Goal: Task Accomplishment & Management: Manage account settings

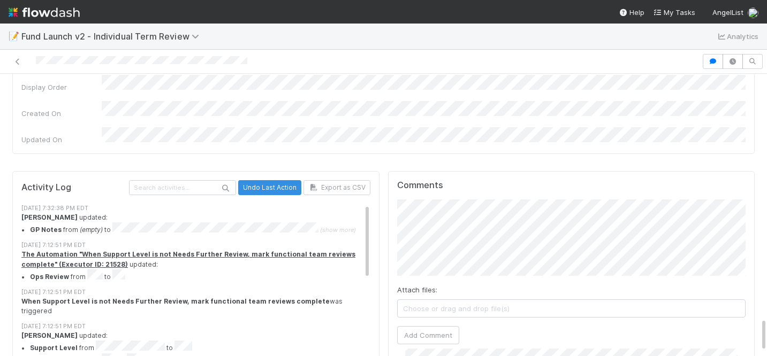
scroll to position [231, 0]
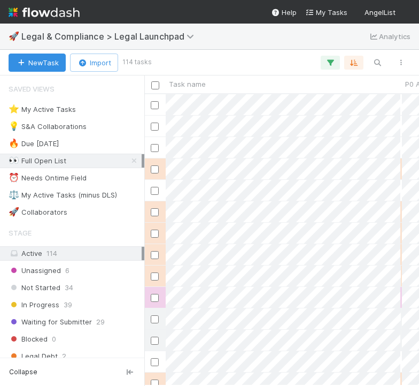
scroll to position [291, 275]
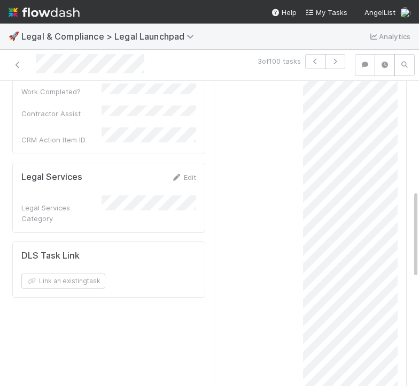
scroll to position [378, 0]
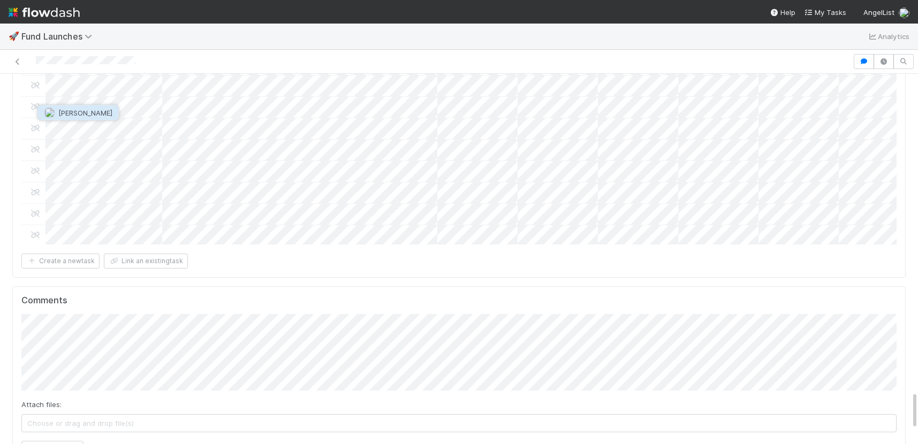
scroll to position [3086, 0]
click at [91, 113] on span "Archit Dhar" at bounding box center [85, 113] width 54 height 9
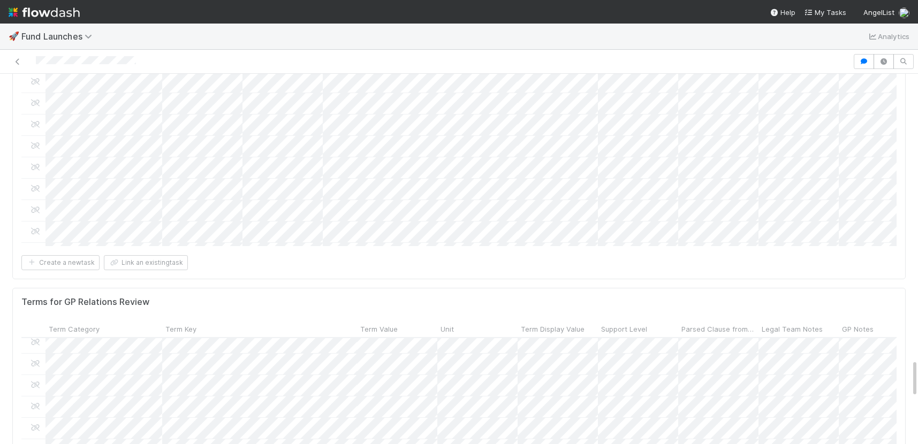
scroll to position [235, 0]
click at [410, 139] on div at bounding box center [459, 222] width 918 height 444
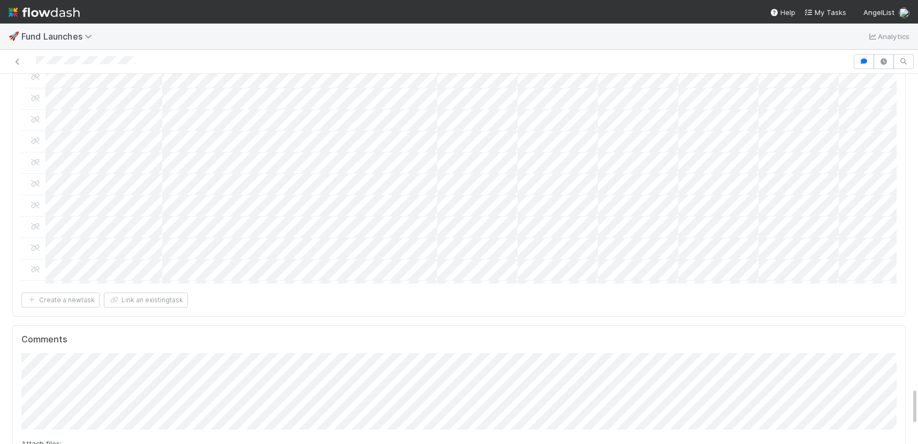
scroll to position [3044, 0]
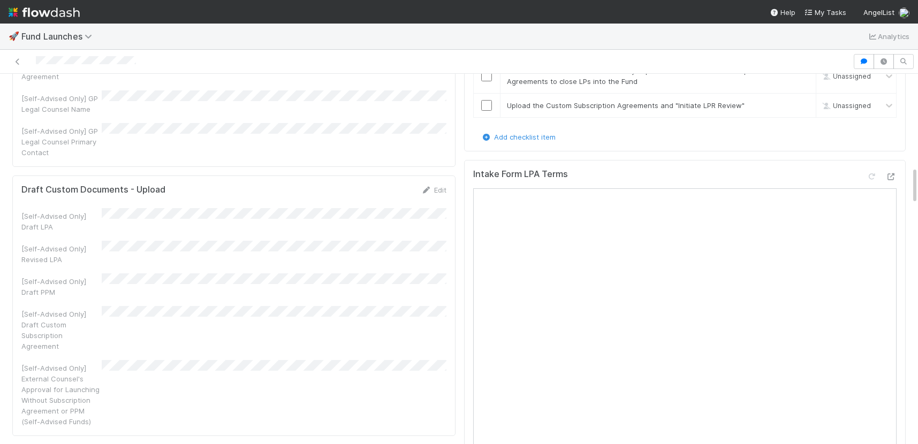
scroll to position [880, 0]
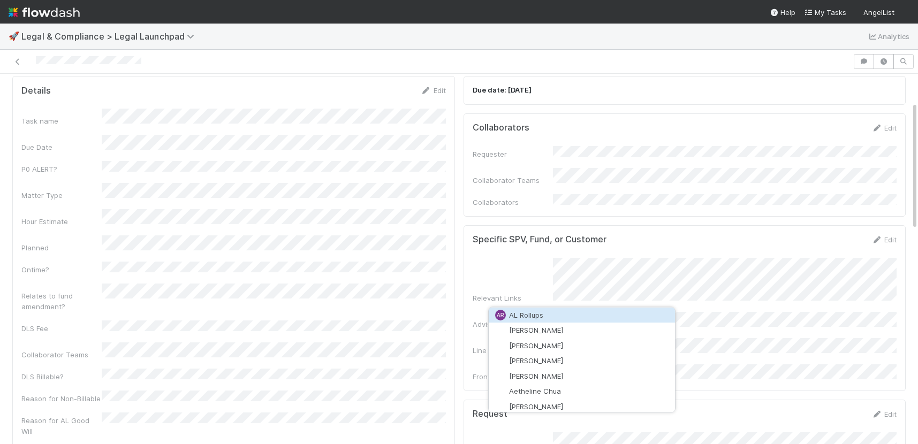
scroll to position [697, 0]
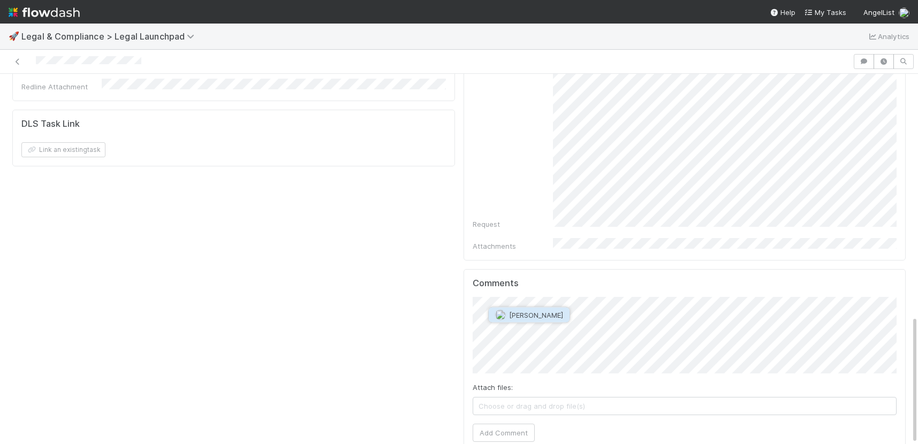
click at [506, 308] on button "Durga Arjun" at bounding box center [529, 315] width 81 height 15
click at [525, 356] on button "Add Comment" at bounding box center [503, 433] width 62 height 18
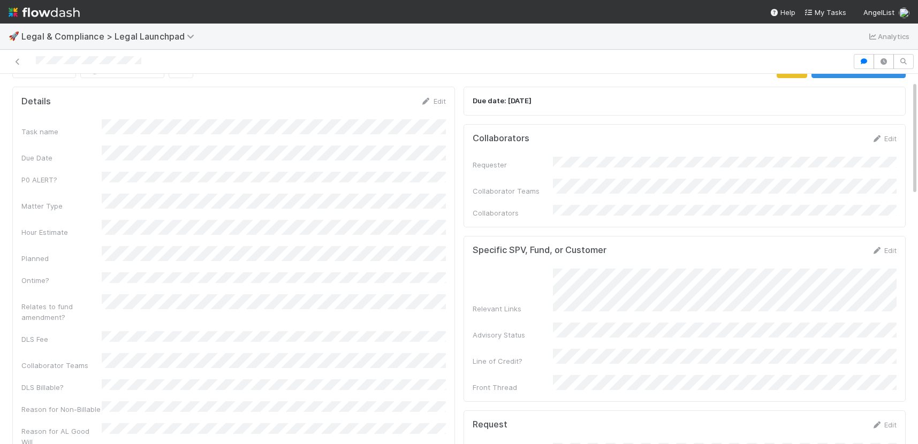
scroll to position [0, 0]
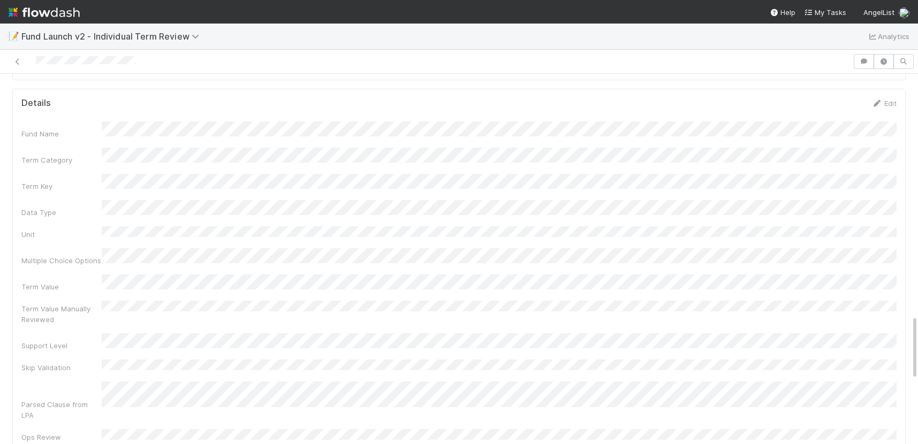
scroll to position [1361, 0]
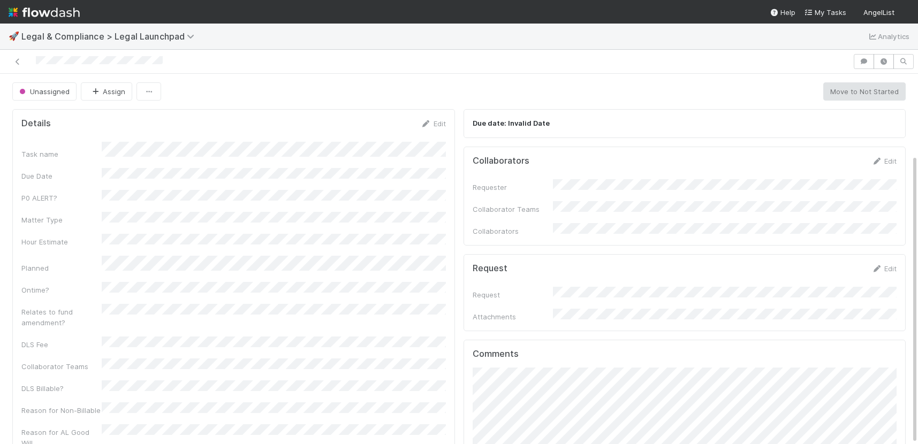
scroll to position [103, 0]
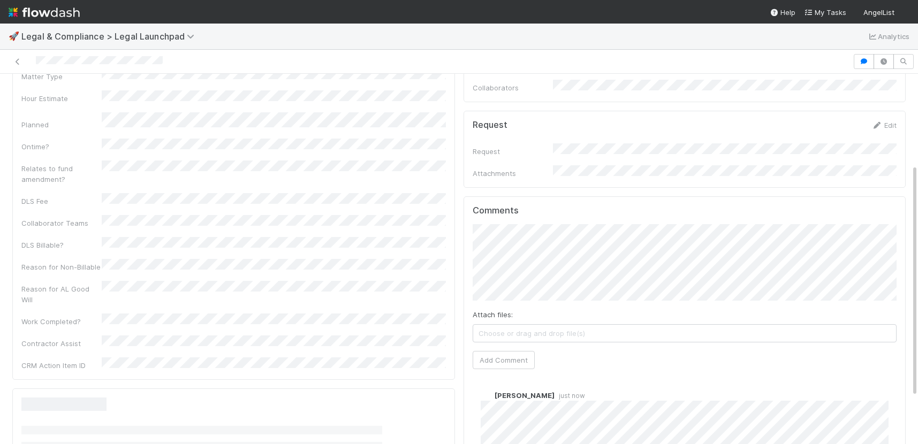
scroll to position [218, 0]
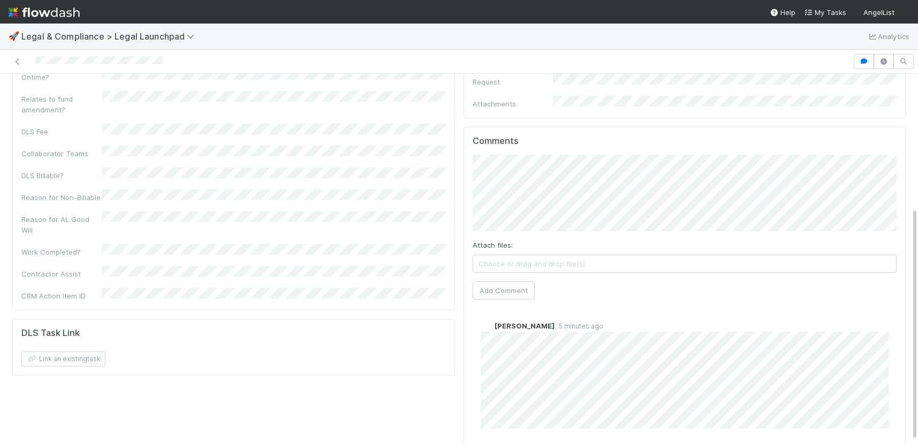
scroll to position [218, 0]
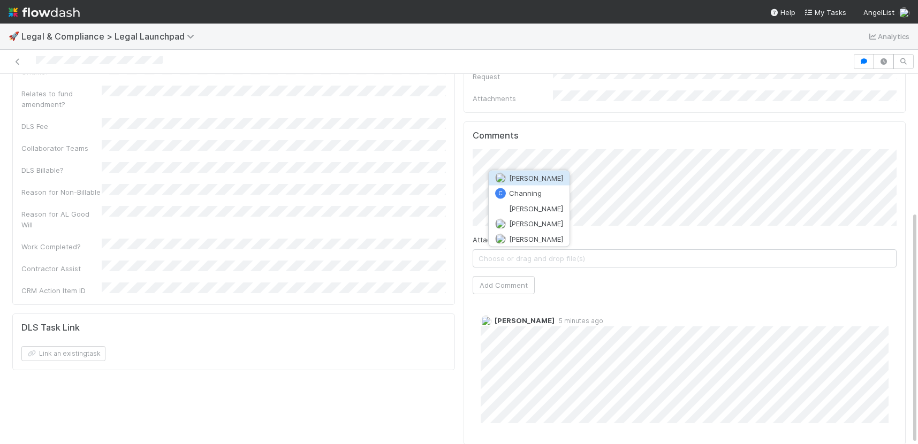
click at [536, 179] on span "Chanelle Blackie" at bounding box center [536, 178] width 54 height 9
click at [521, 262] on div "Attach files: Choose or drag and drop file(s) Add Comment" at bounding box center [684, 221] width 424 height 145
click at [521, 276] on button "Add Comment" at bounding box center [503, 285] width 62 height 18
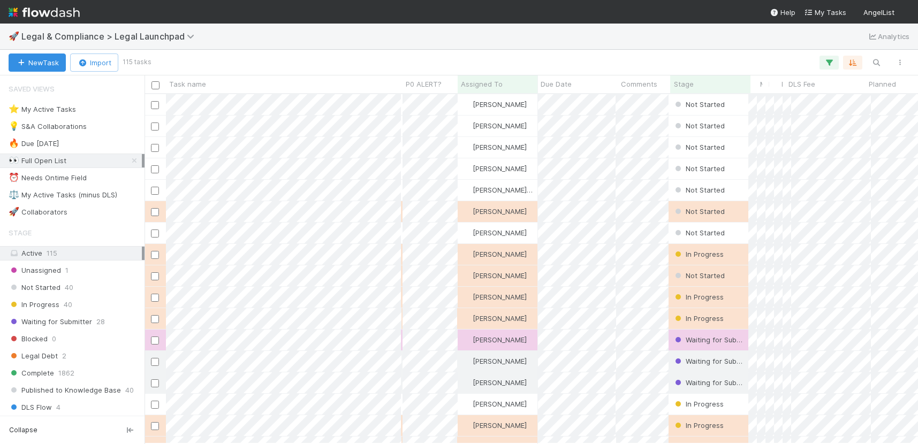
scroll to position [349, 773]
drag, startPoint x: 133, startPoint y: 161, endPoint x: 136, endPoint y: 178, distance: 17.4
click at [133, 161] on icon at bounding box center [134, 160] width 11 height 7
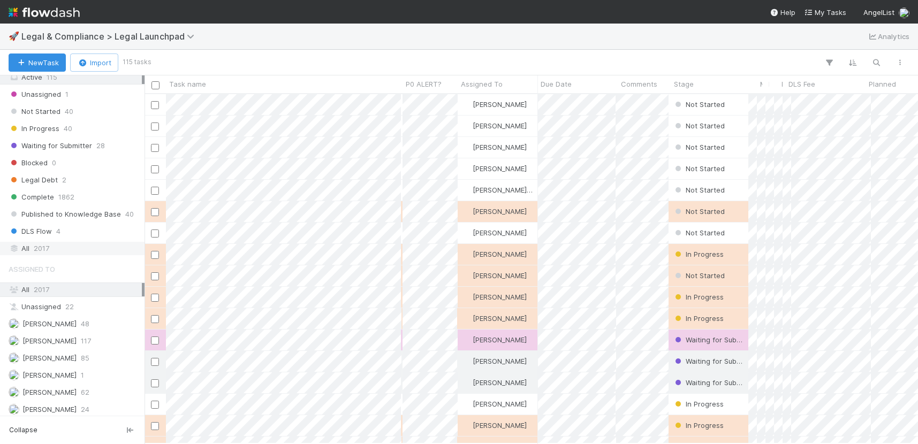
scroll to position [349, 773]
click at [67, 248] on div "All 2017" at bounding box center [75, 248] width 133 height 13
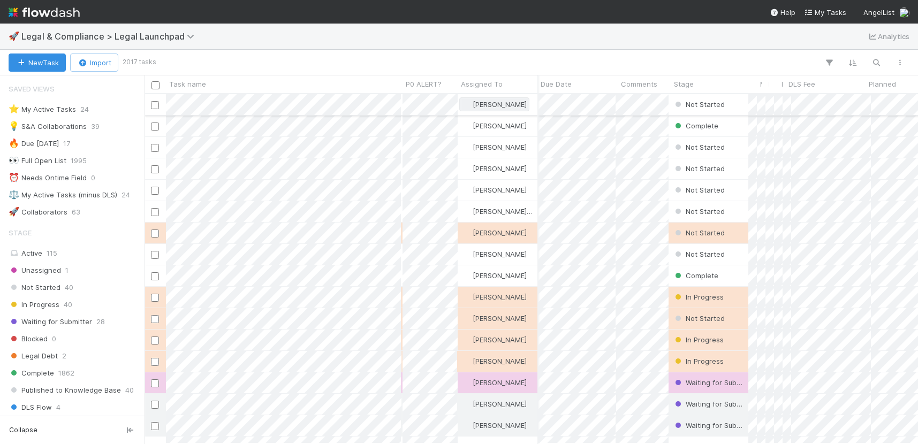
scroll to position [0, 4]
click at [878, 66] on icon "button" at bounding box center [876, 63] width 11 height 10
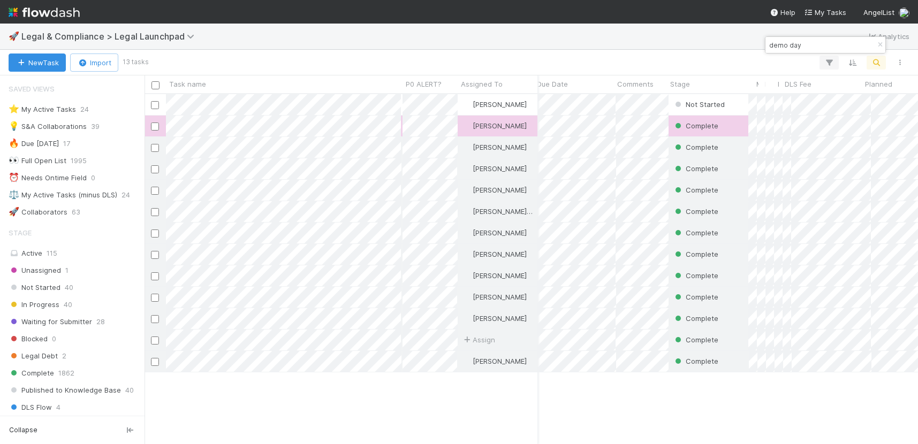
scroll to position [349, 773]
type input "demo day"
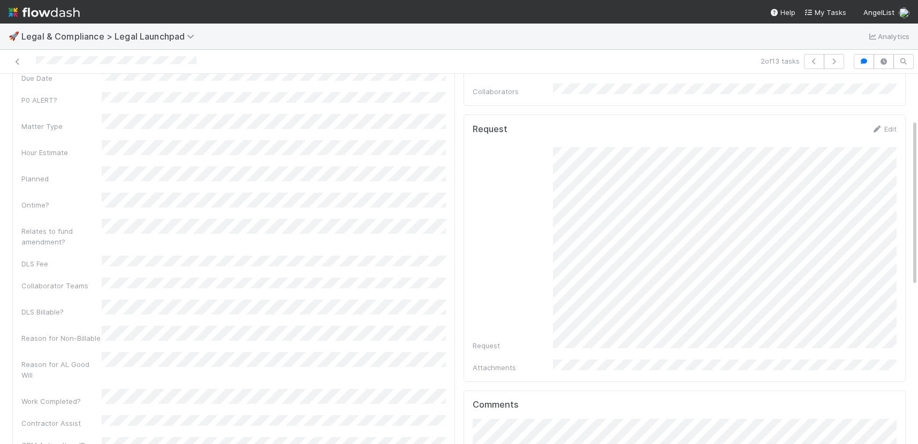
scroll to position [100, 0]
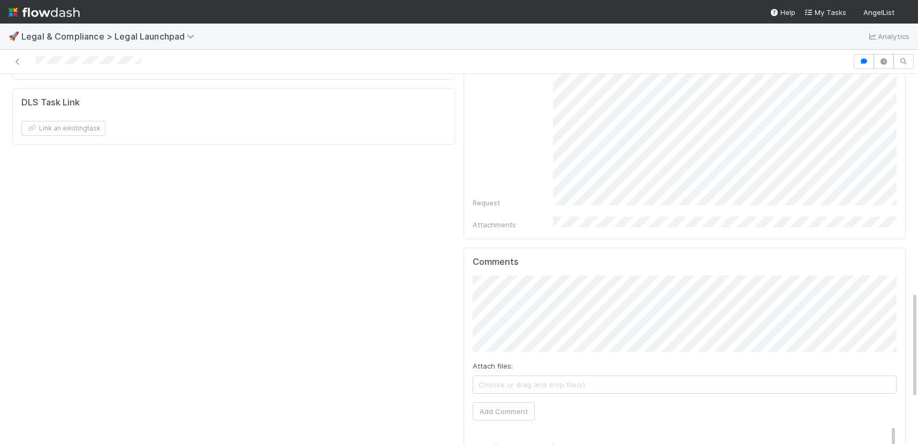
scroll to position [911, 0]
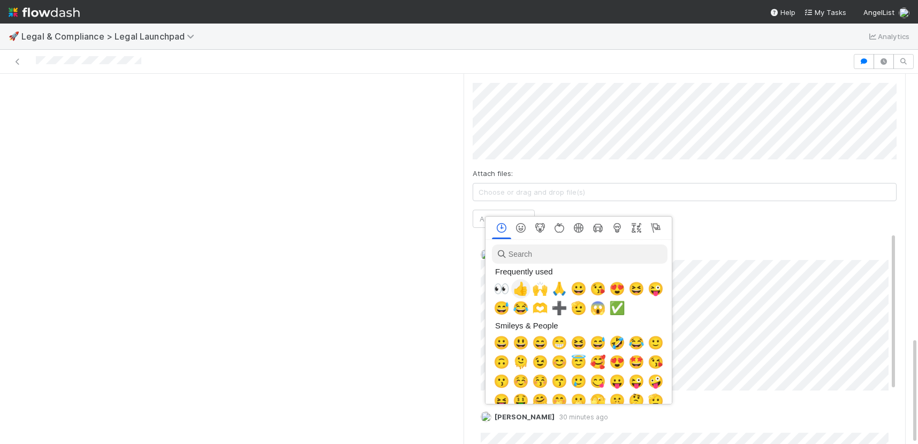
click at [522, 290] on span "👍" at bounding box center [521, 288] width 16 height 15
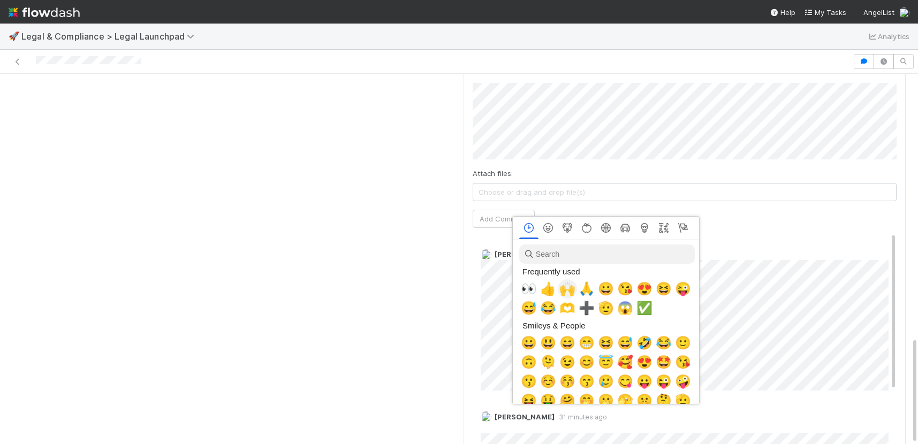
click at [570, 293] on span "🙌" at bounding box center [567, 288] width 16 height 15
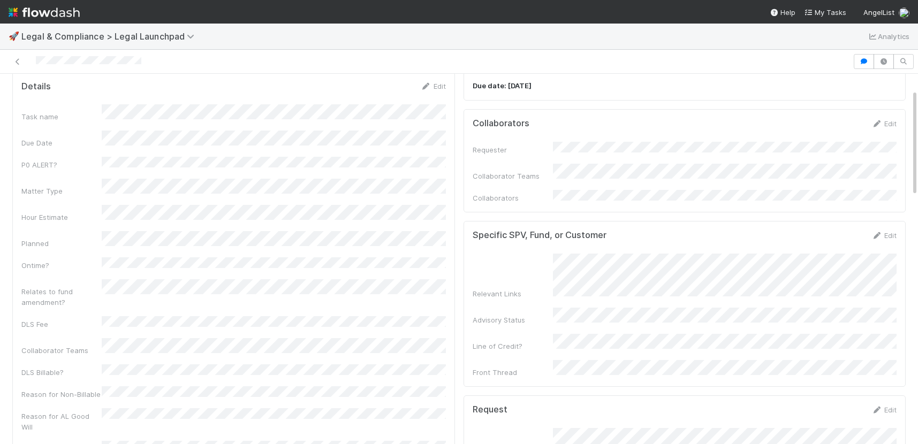
scroll to position [0, 0]
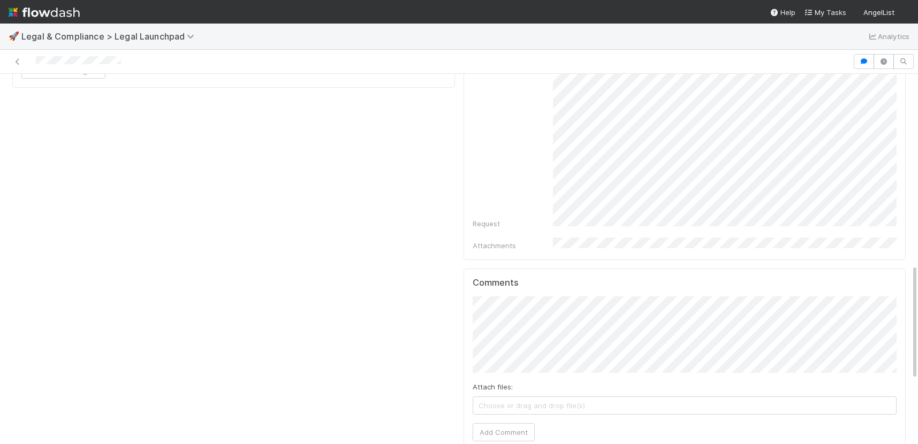
scroll to position [613, 0]
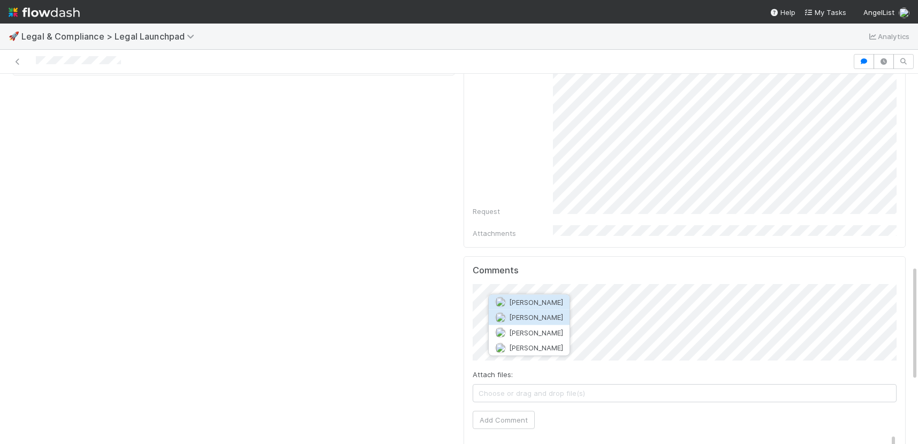
click at [560, 314] on span "[PERSON_NAME]" at bounding box center [536, 317] width 54 height 9
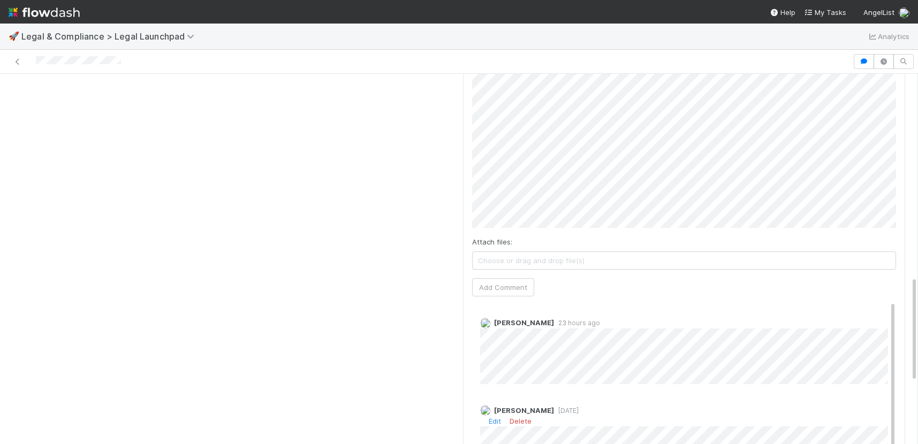
scroll to position [921, 0]
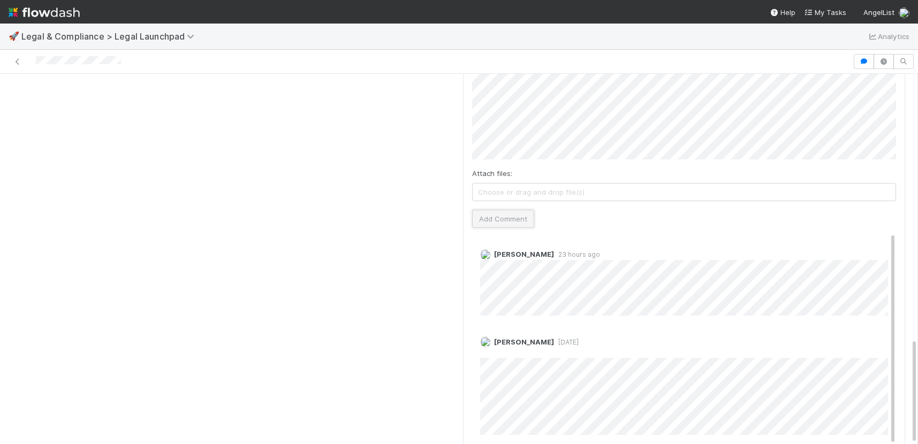
click at [506, 210] on button "Add Comment" at bounding box center [503, 219] width 62 height 18
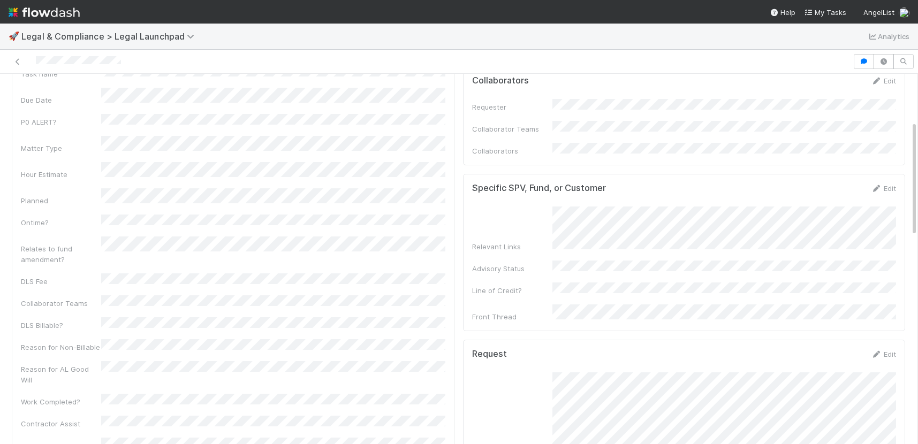
scroll to position [0, 0]
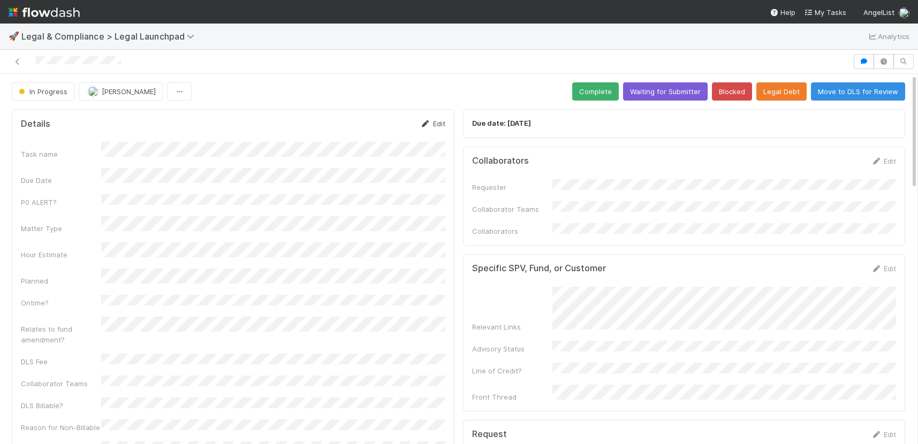
click at [431, 119] on link "Edit" at bounding box center [432, 123] width 25 height 9
click at [378, 124] on button "Save" at bounding box center [388, 127] width 30 height 18
click at [653, 95] on button "Waiting for Submitter" at bounding box center [665, 91] width 85 height 18
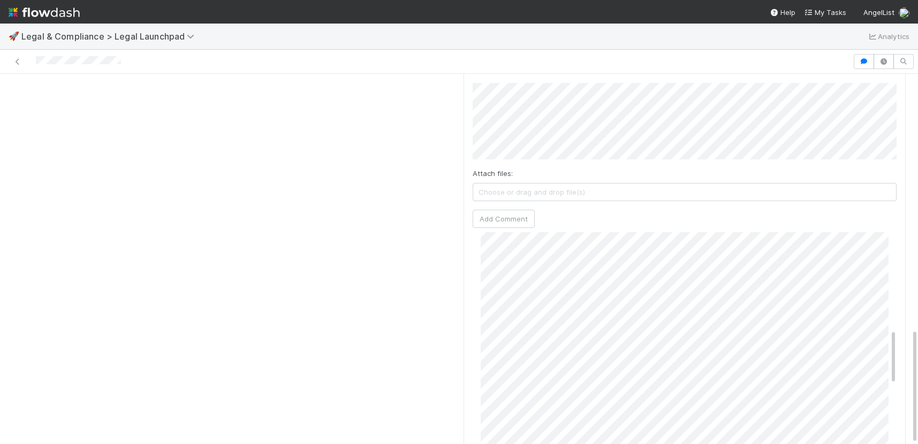
scroll to position [492, 0]
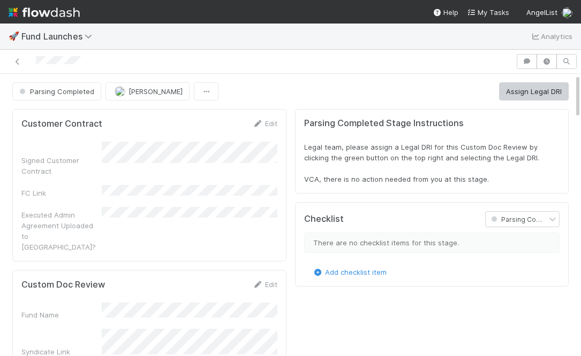
scroll to position [217, 538]
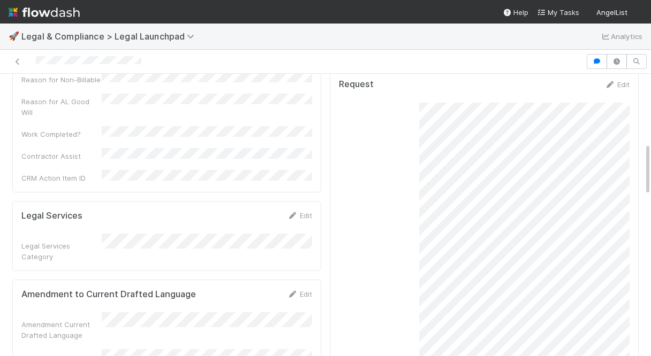
scroll to position [367, 0]
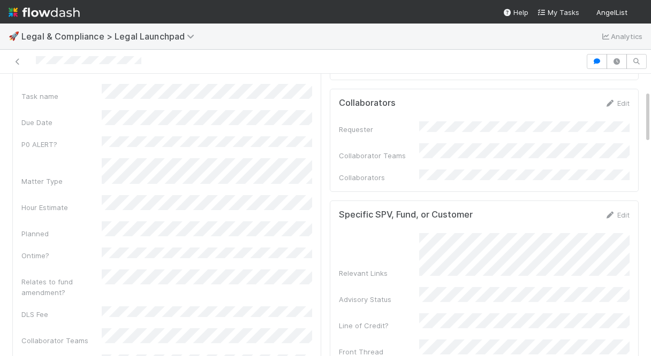
scroll to position [280, 0]
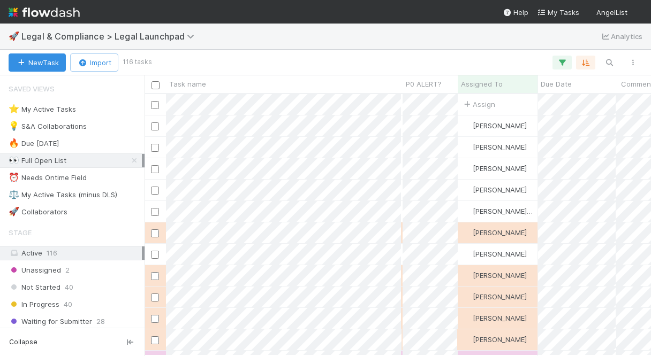
scroll to position [262, 506]
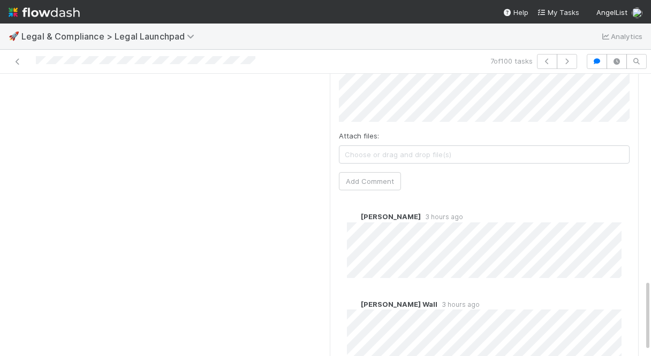
scroll to position [828, 0]
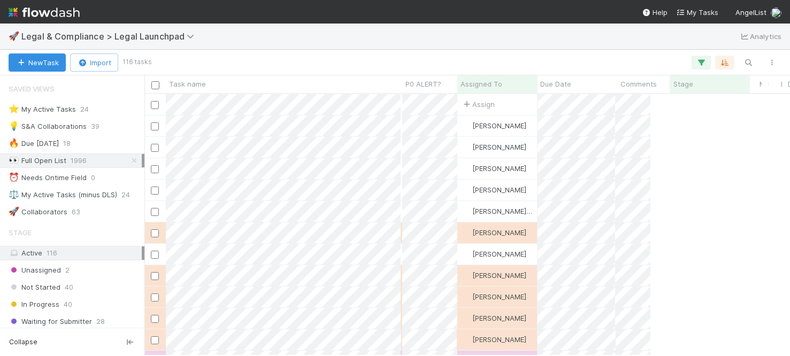
scroll to position [262, 646]
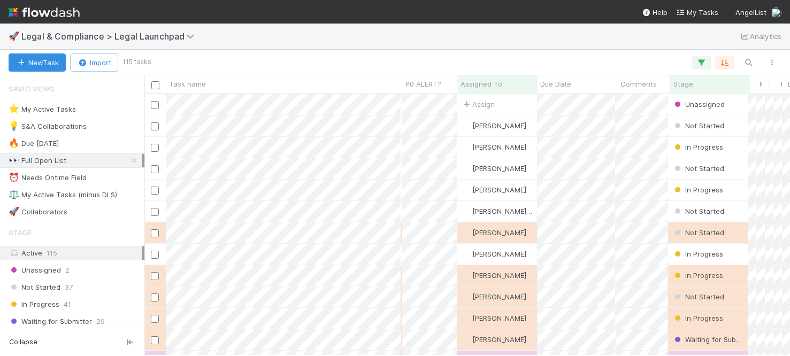
scroll to position [262, 646]
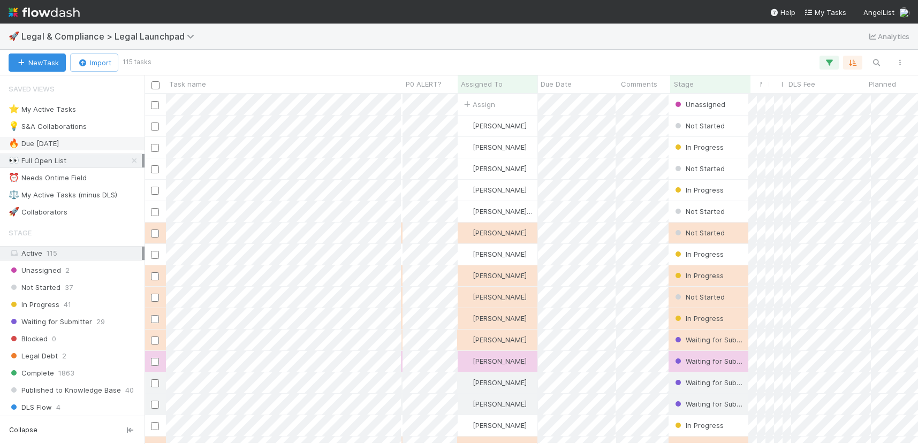
scroll to position [349, 773]
click at [67, 109] on div "⭐ My Active Tasks" at bounding box center [42, 109] width 67 height 13
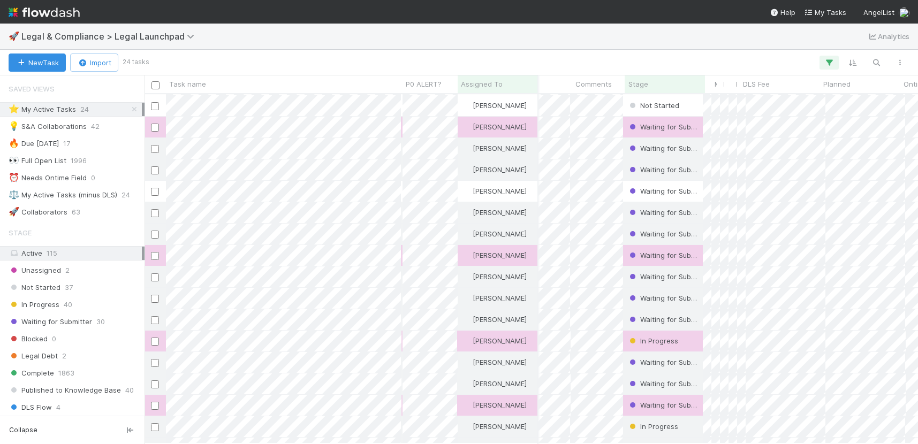
scroll to position [0, 45]
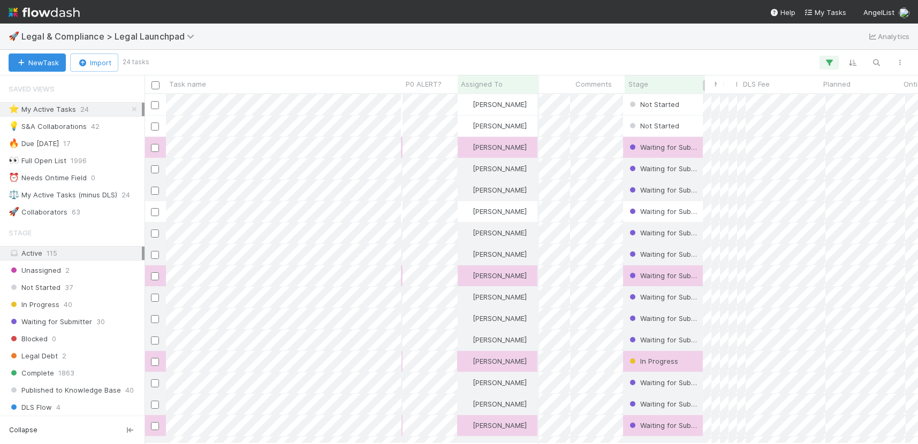
click at [651, 81] on div "Stage" at bounding box center [665, 84] width 74 height 11
click at [667, 100] on div "Sort First → Last" at bounding box center [690, 104] width 122 height 16
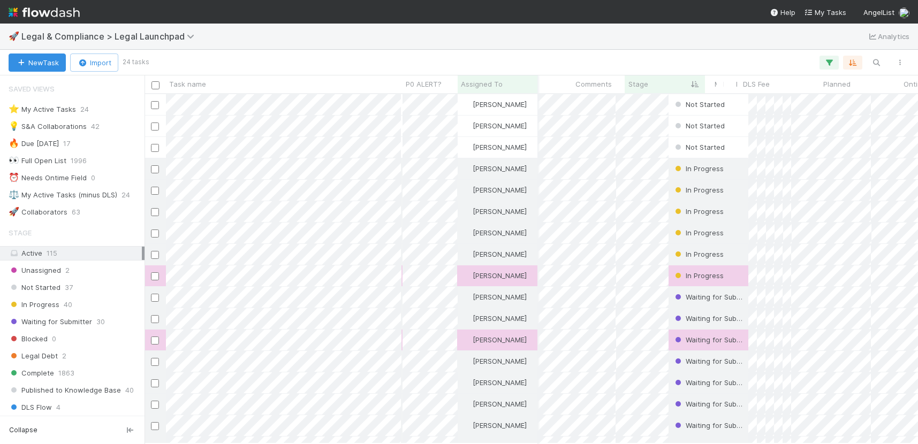
scroll to position [349, 773]
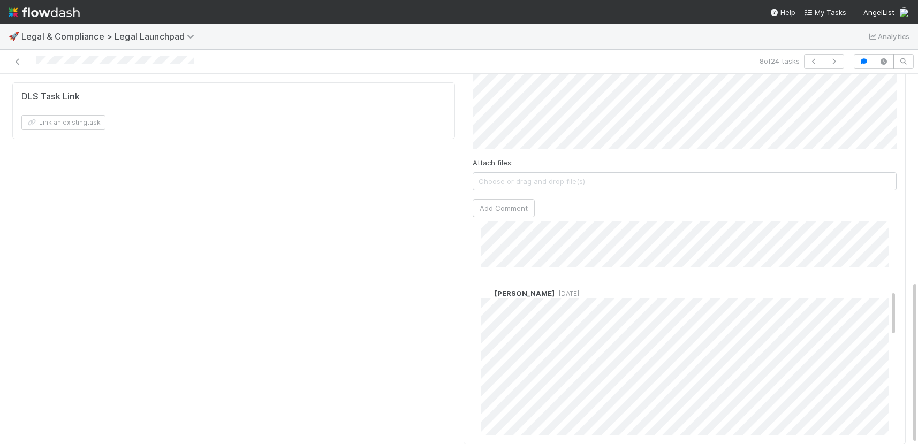
scroll to position [330, 0]
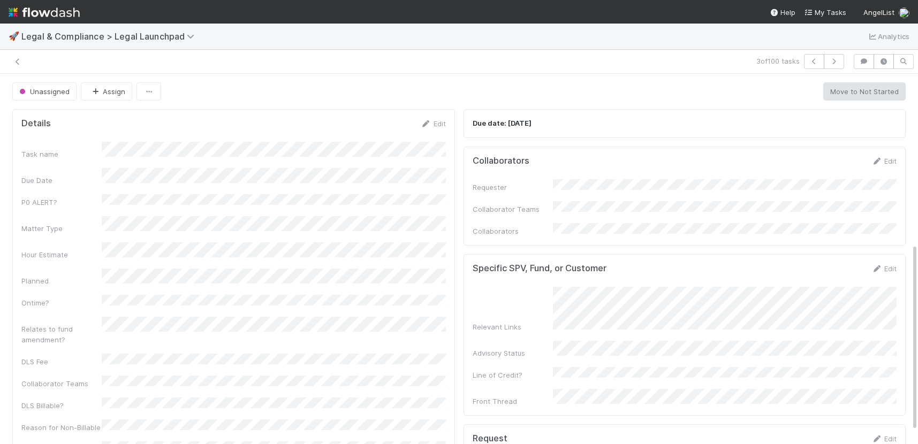
scroll to position [335, 0]
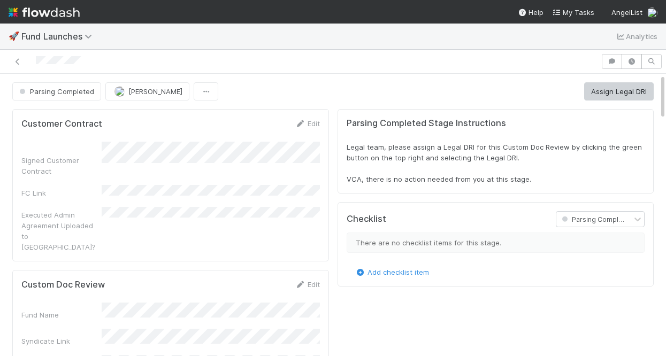
scroll to position [217, 623]
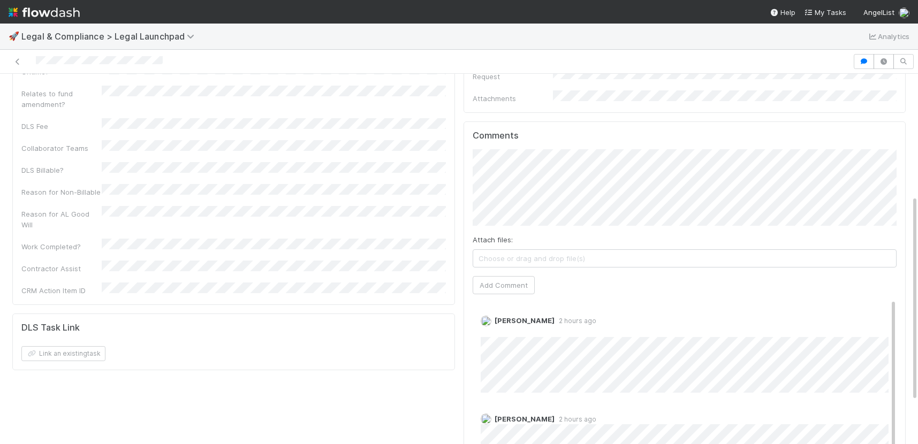
scroll to position [295, 0]
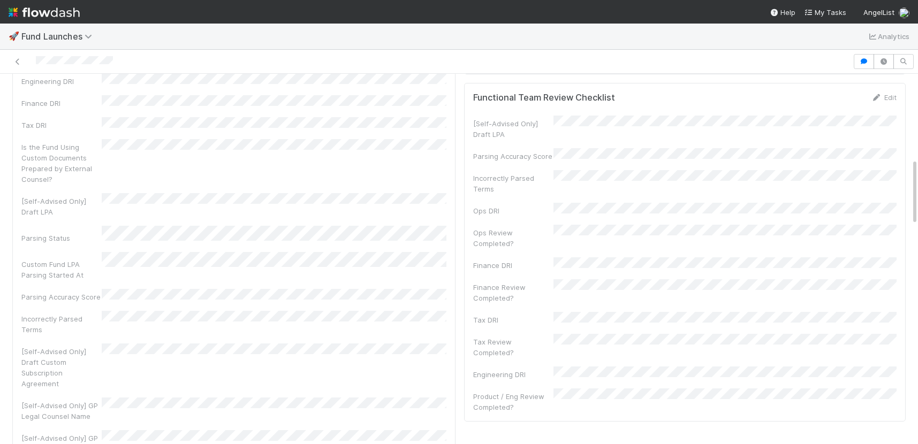
scroll to position [0, 3]
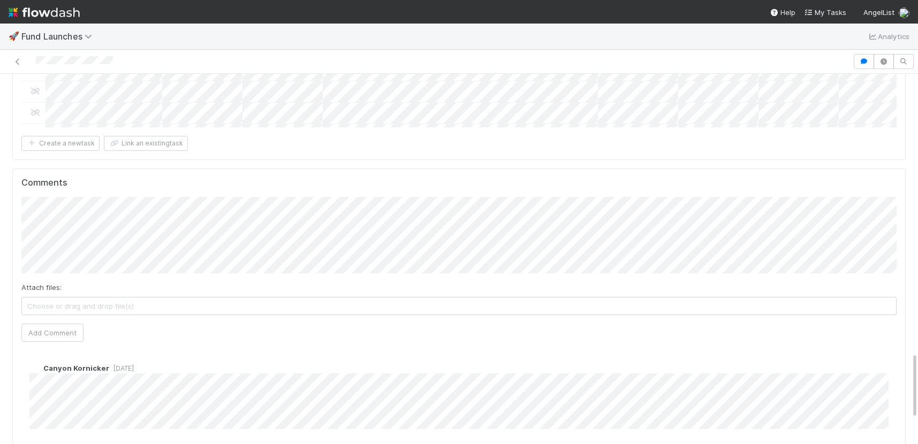
scroll to position [1584, 0]
